Goal: Answer question/provide support: Answer question/provide support

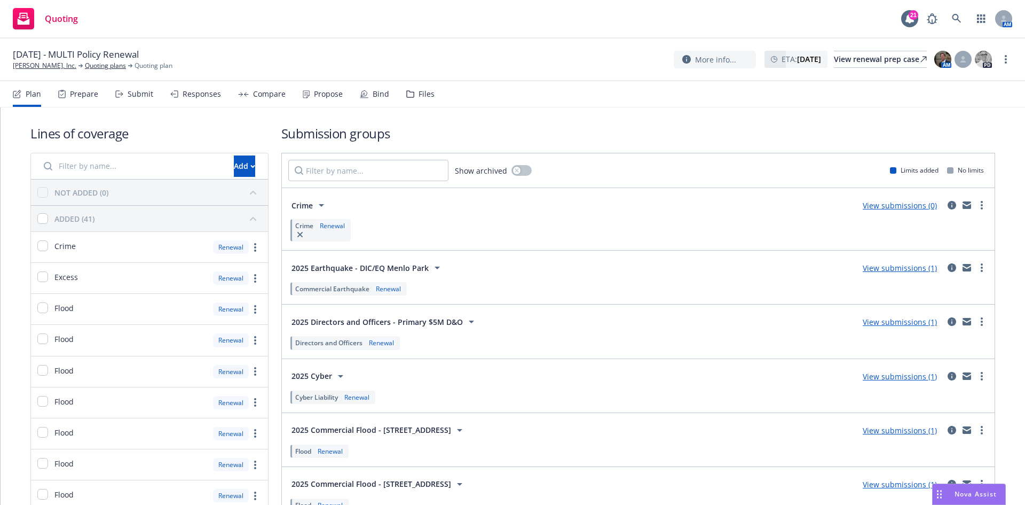
scroll to position [1846, 0]
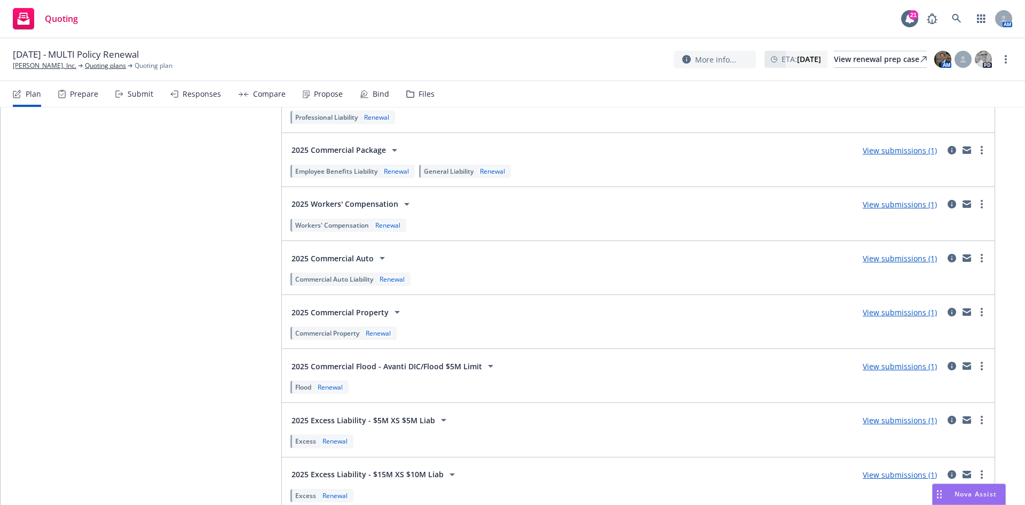
click at [964, 491] on span "Nova Assist" at bounding box center [976, 493] width 42 height 9
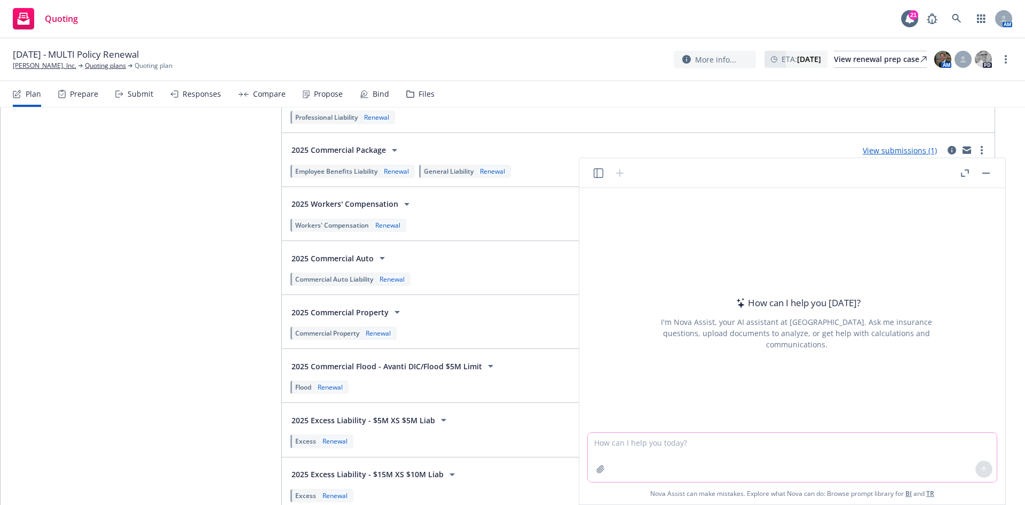
click at [725, 441] on textarea at bounding box center [792, 457] width 409 height 49
click at [619, 453] on textarea at bounding box center [792, 457] width 409 height 49
type textarea "if the property carrier is quoting using a 0.41 property rate, and the TIV is $…"
click at [991, 470] on button at bounding box center [984, 468] width 17 height 17
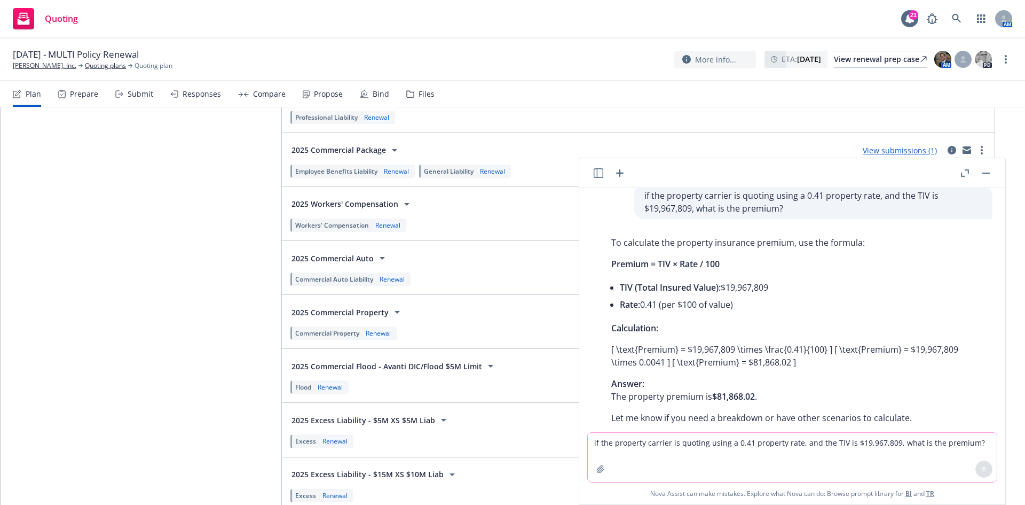
scroll to position [0, 0]
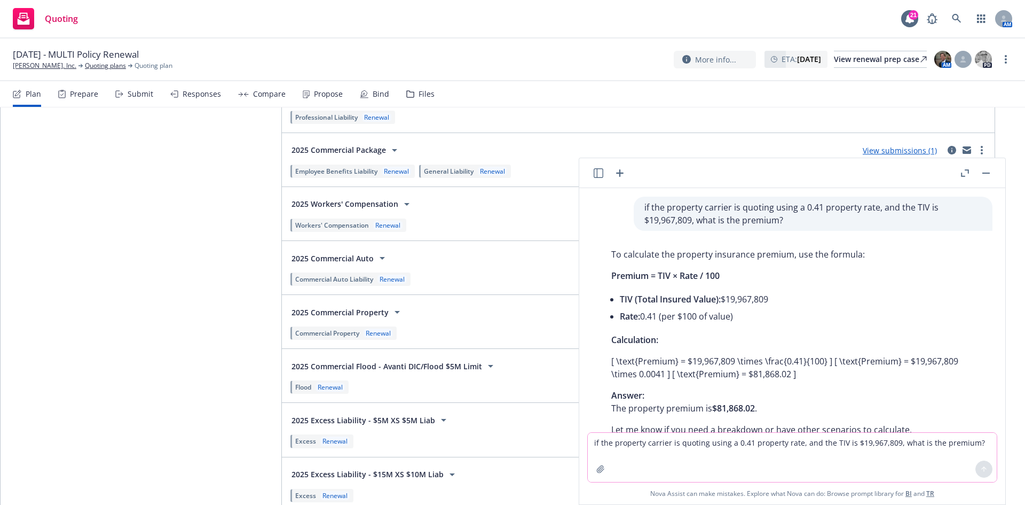
drag, startPoint x: 767, startPoint y: 219, endPoint x: 752, endPoint y: 229, distance: 17.8
click at [767, 219] on p "if the property carrier is quoting using a 0.41 property rate, and the TIV is $…" at bounding box center [813, 214] width 337 height 26
drag, startPoint x: 930, startPoint y: 206, endPoint x: 894, endPoint y: 211, distance: 36.2
click at [902, 208] on p "if the property carrier is quoting using a 0.41 property rate, and the TIV is $…" at bounding box center [813, 214] width 337 height 26
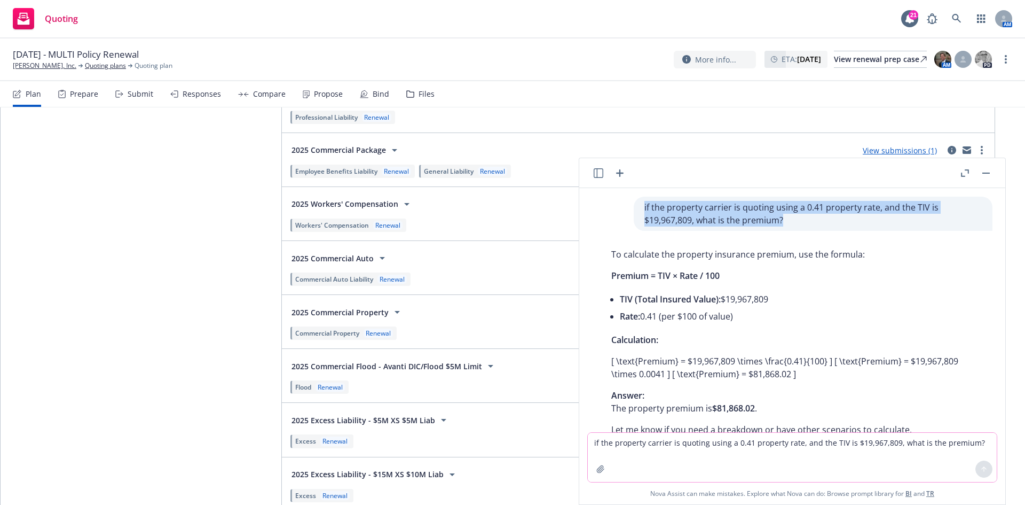
drag, startPoint x: 780, startPoint y: 222, endPoint x: 629, endPoint y: 210, distance: 151.6
click at [634, 210] on div "if the property carrier is quoting using a 0.41 property rate, and the TIV is $…" at bounding box center [813, 214] width 359 height 34
copy p "if the property carrier is quoting using a 0.41 property rate, and the TIV is $…"
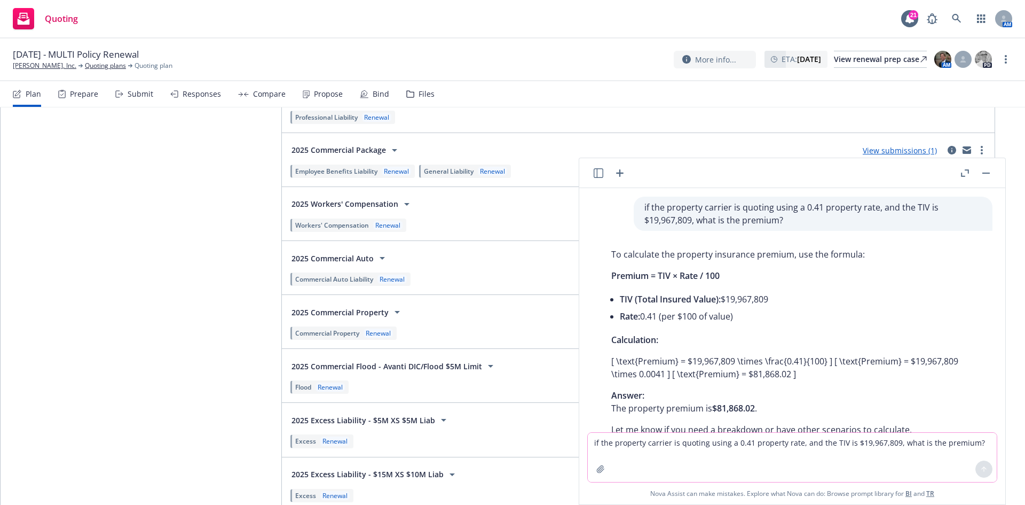
click at [744, 440] on textarea "if the property carrier is quoting using a 0.41 property rate, and the TIV is $…" at bounding box center [792, 457] width 409 height 49
paste textarea "if the property carrier is quoting using a 0.41 property rate, and the TIV is $…"
drag, startPoint x: 891, startPoint y: 441, endPoint x: 855, endPoint y: 444, distance: 35.9
click at [855, 444] on textarea "if the property carrier is quoting using a 0.41 property rate, and the TIV is $…" at bounding box center [792, 457] width 409 height 49
type textarea "if the property carrier is quoting using a 0.41 property rate, and the TIV is $…"
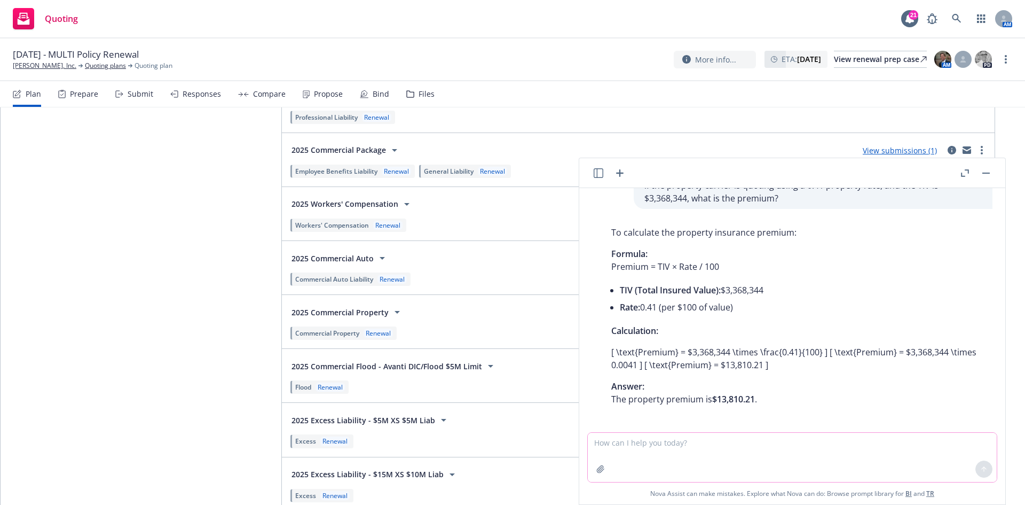
scroll to position [281, 0]
drag, startPoint x: 211, startPoint y: 251, endPoint x: 225, endPoint y: 232, distance: 23.7
click at [596, 25] on div "Quoting 21 AM" at bounding box center [512, 19] width 1025 height 38
